Goal: Information Seeking & Learning: Learn about a topic

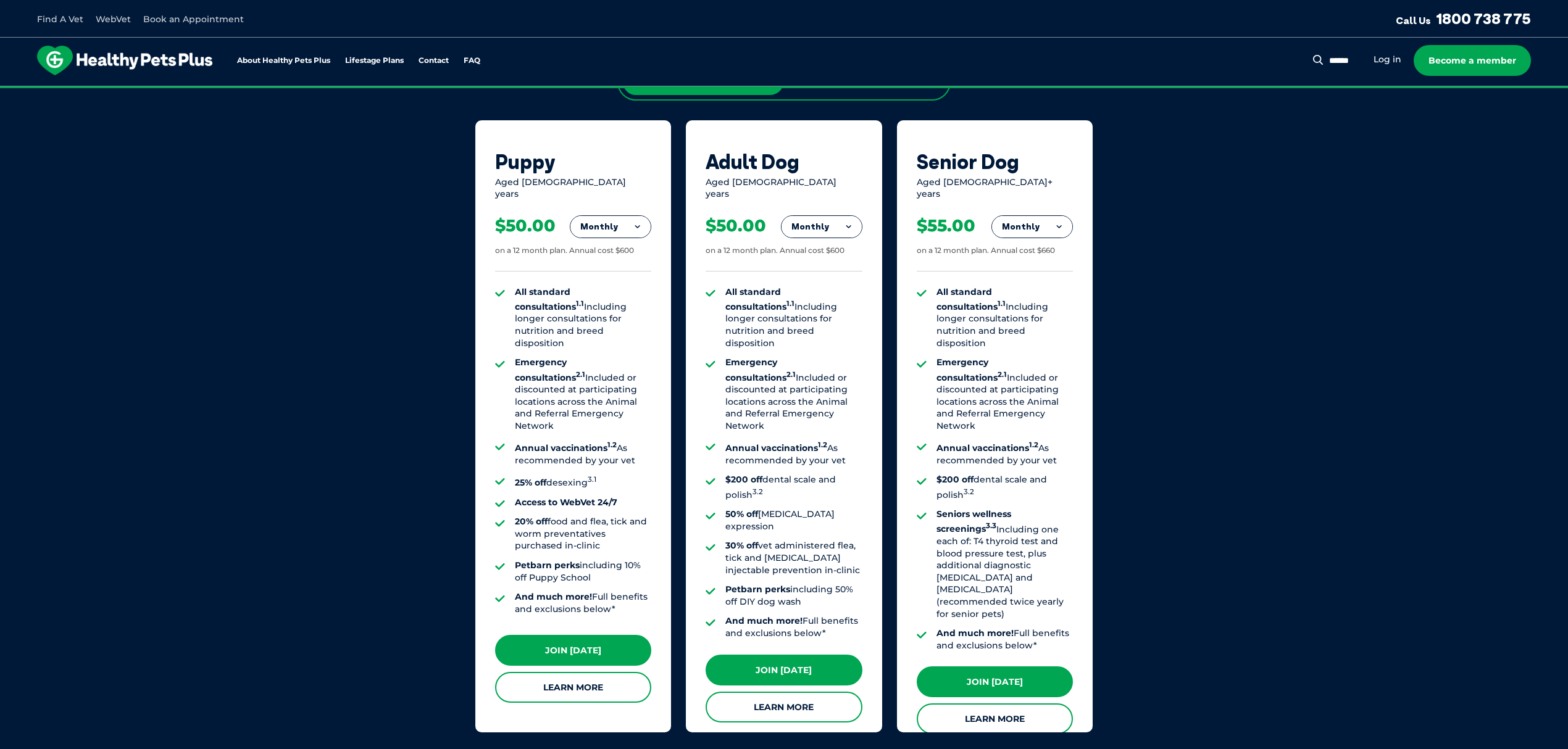
scroll to position [905, 0]
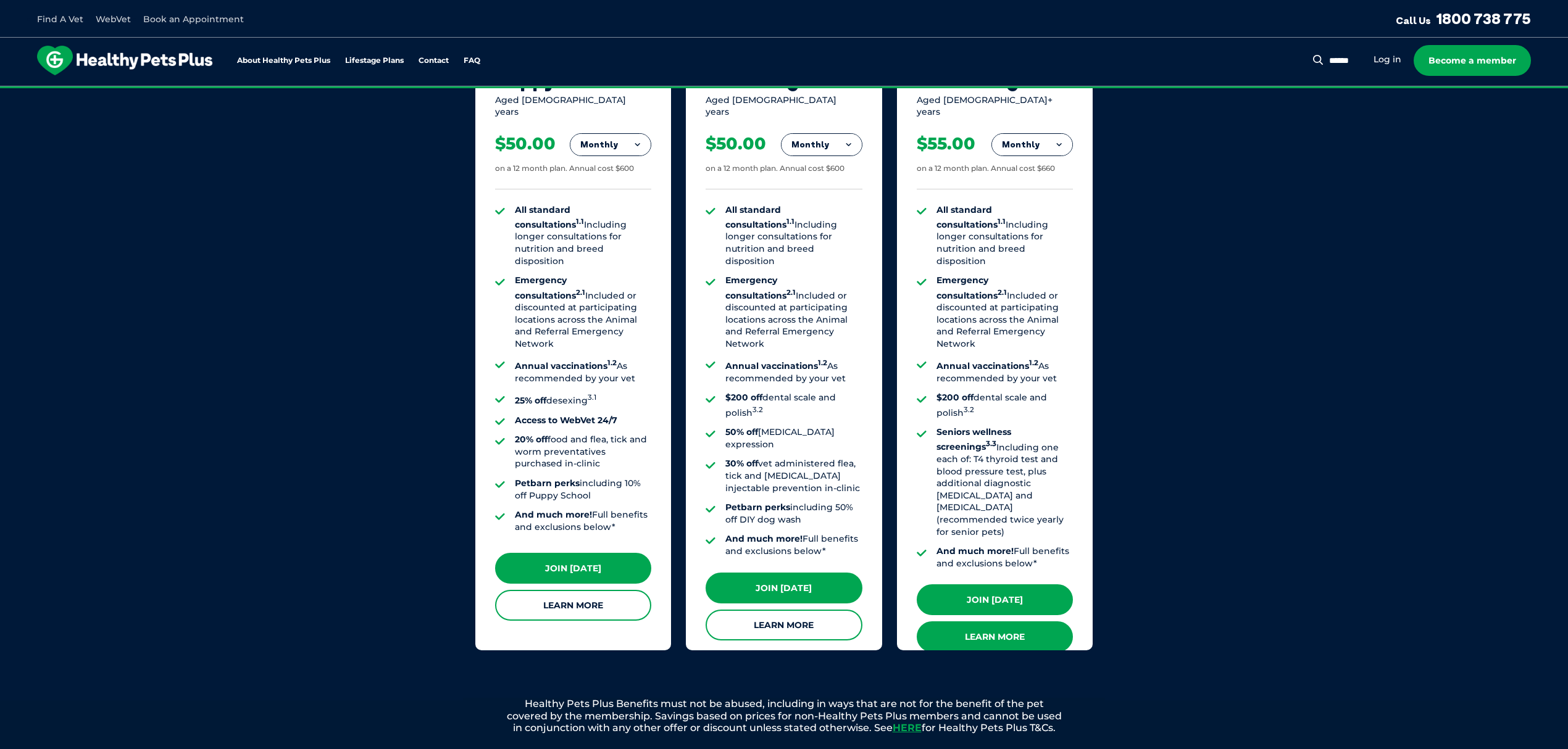
click at [1021, 621] on link "Learn More" at bounding box center [995, 636] width 156 height 31
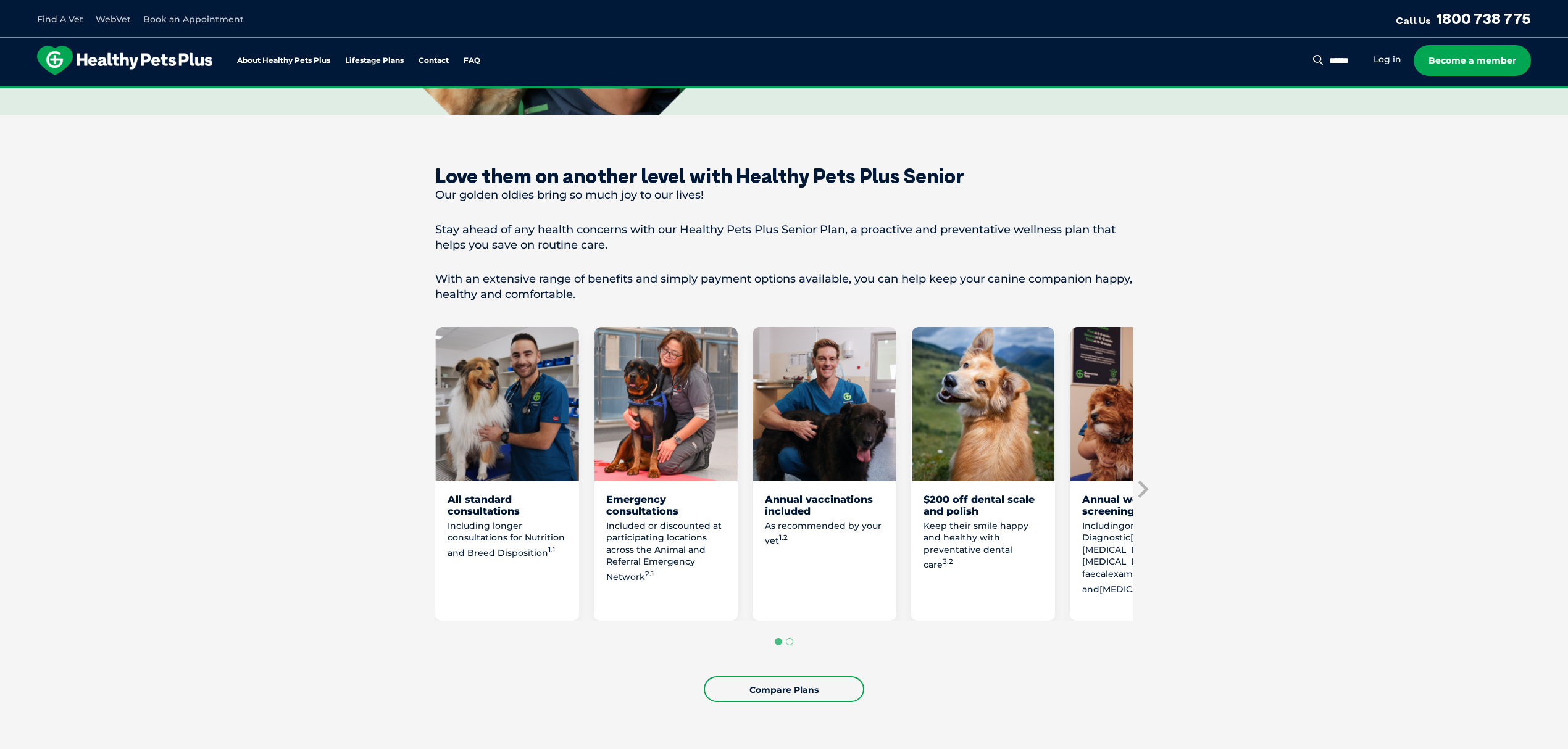
scroll to position [494, 0]
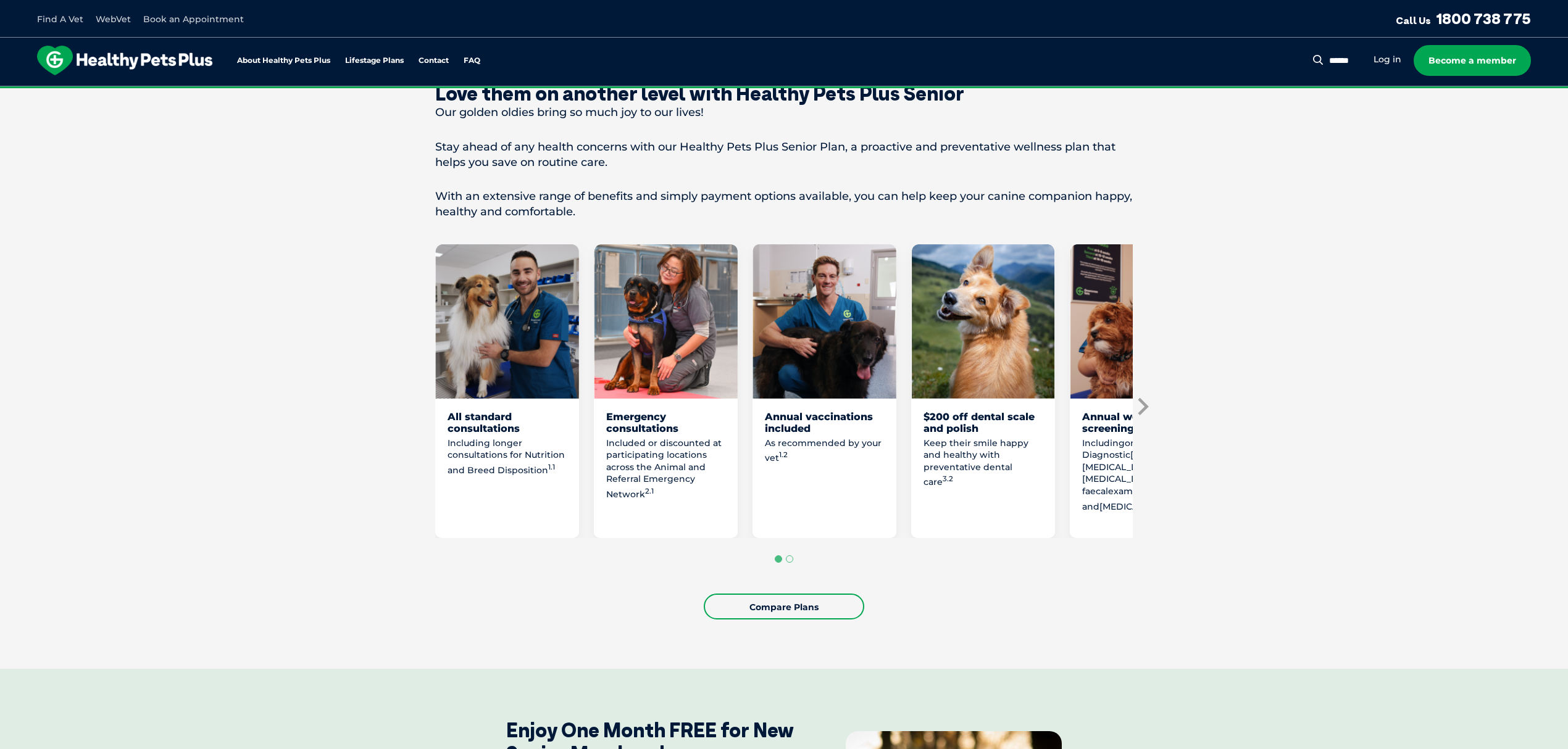
click at [1141, 401] on icon "Next slide" at bounding box center [1142, 406] width 18 height 18
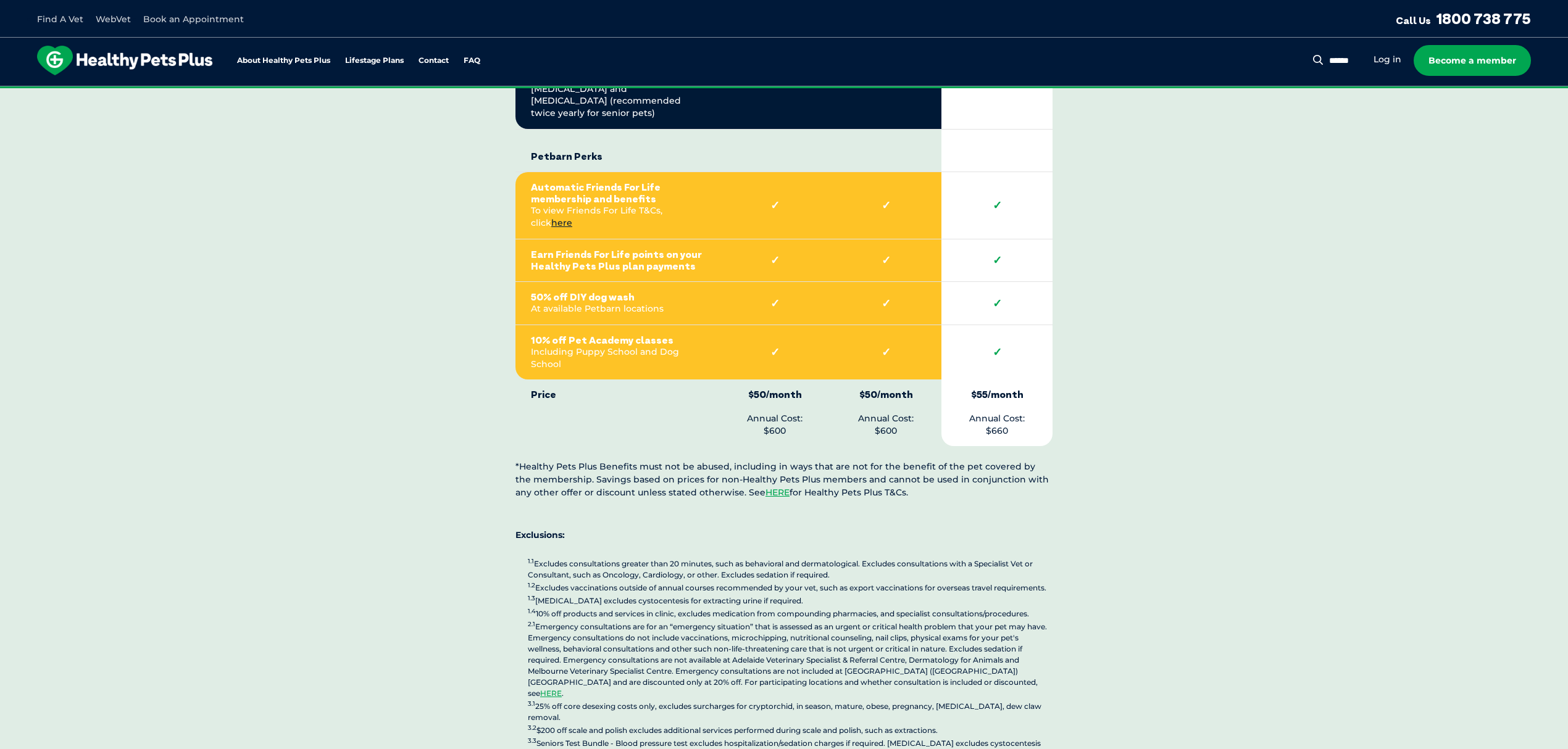
scroll to position [2633, 0]
